Goal: Information Seeking & Learning: Learn about a topic

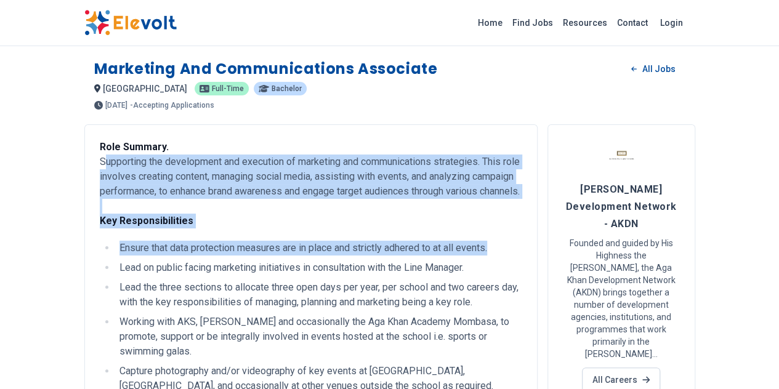
drag, startPoint x: 27, startPoint y: 159, endPoint x: 526, endPoint y: 154, distance: 498.6
click at [470, 210] on p "Role Summary. Supporting the development and execution of marketing and communi…" at bounding box center [311, 184] width 422 height 89
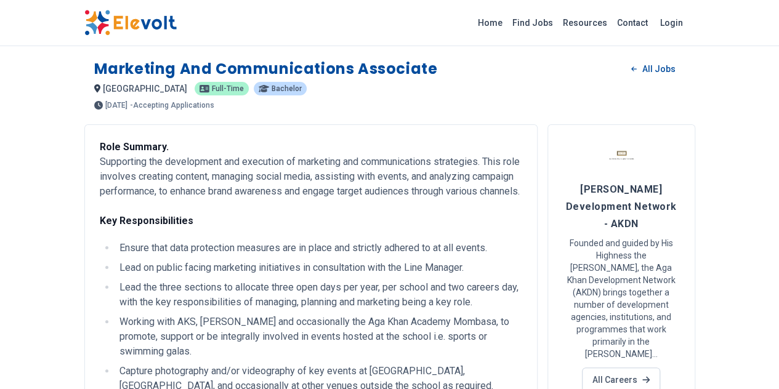
click at [466, 228] on p "Role Summary. Supporting the development and execution of marketing and communi…" at bounding box center [311, 184] width 422 height 89
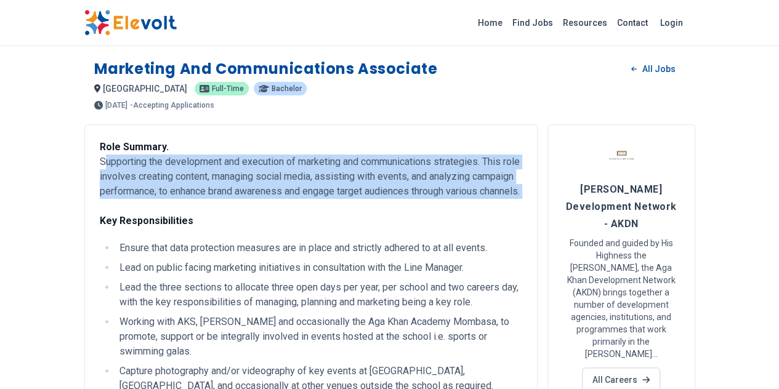
drag, startPoint x: 25, startPoint y: 162, endPoint x: 175, endPoint y: 203, distance: 155.7
click at [175, 203] on p "Role Summary. Supporting the development and execution of marketing and communi…" at bounding box center [311, 184] width 422 height 89
drag, startPoint x: 408, startPoint y: 202, endPoint x: 373, endPoint y: 177, distance: 42.9
click at [407, 202] on p "Role Summary. Supporting the development and execution of marketing and communi…" at bounding box center [311, 184] width 422 height 89
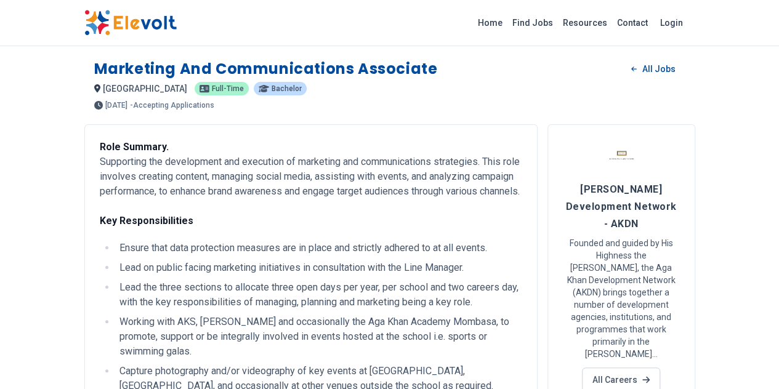
click at [261, 217] on p "Role Summary. Supporting the development and execution of marketing and communi…" at bounding box center [311, 184] width 422 height 89
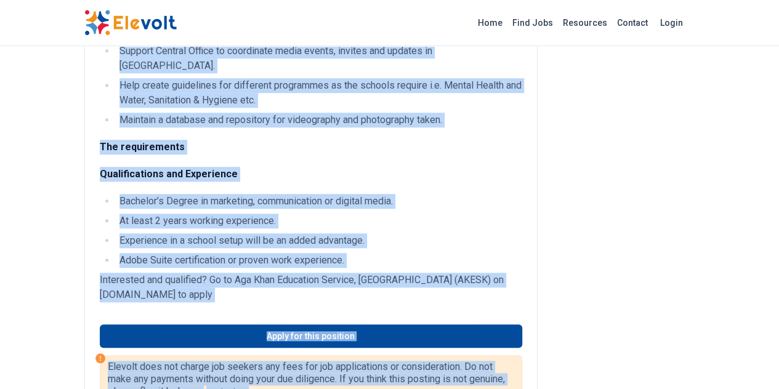
scroll to position [452, 0]
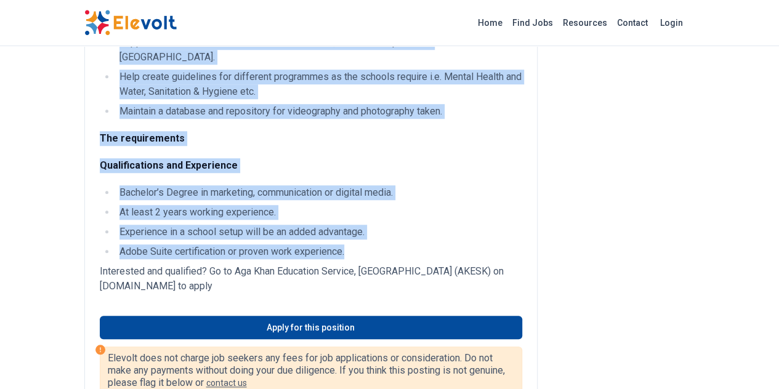
drag, startPoint x: 26, startPoint y: 158, endPoint x: 367, endPoint y: 198, distance: 343.4
copy div "Loremipsum dol sitametcons adi elitseddo ei temporinc utl etdoloremagnaa enimad…"
